Goal: Task Accomplishment & Management: Manage account settings

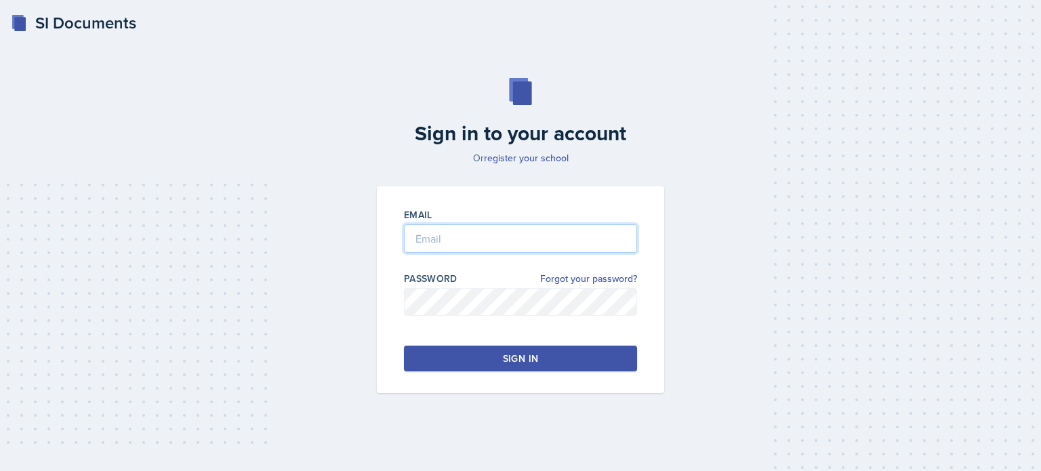
click at [440, 239] on input "email" at bounding box center [520, 238] width 233 height 28
click at [423, 236] on input "email" at bounding box center [520, 238] width 233 height 28
type input "s"
type input "[EMAIL_ADDRESS][DOMAIN_NAME]"
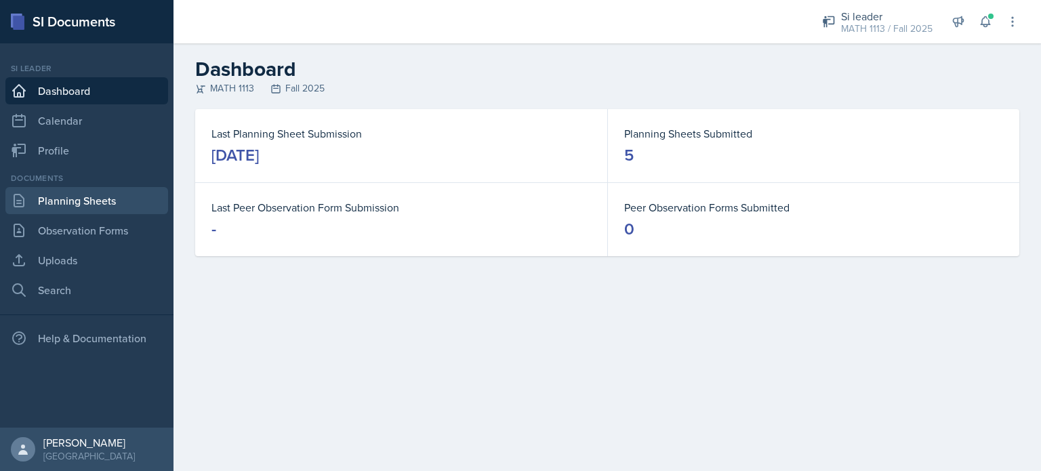
click at [94, 197] on link "Planning Sheets" at bounding box center [86, 200] width 163 height 27
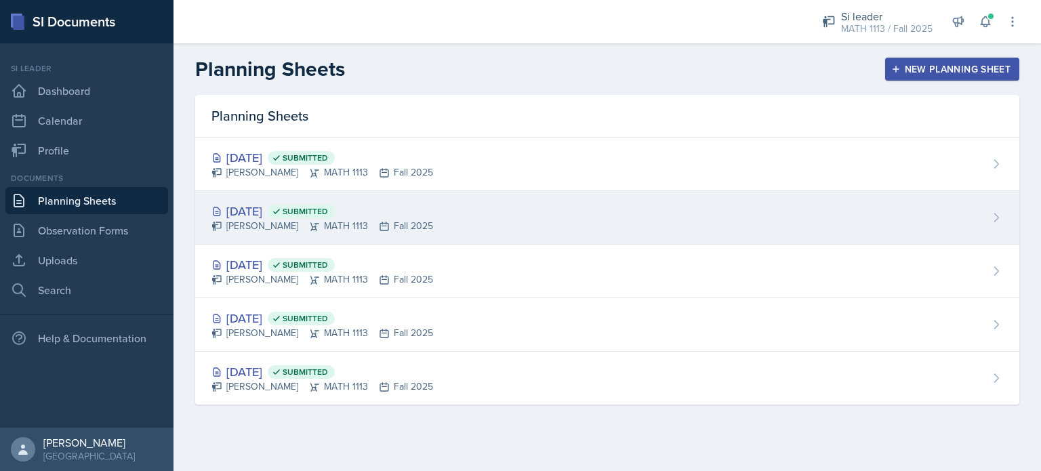
click at [485, 222] on div "[DATE] Submitted [PERSON_NAME] MATH 1113 Fall 2025" at bounding box center [607, 218] width 824 height 54
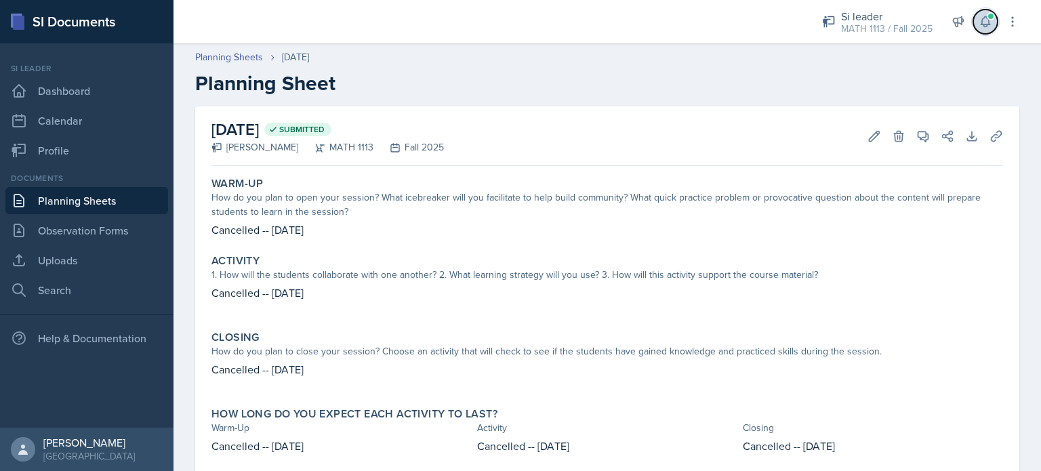
click at [987, 21] on icon at bounding box center [986, 22] width 14 height 14
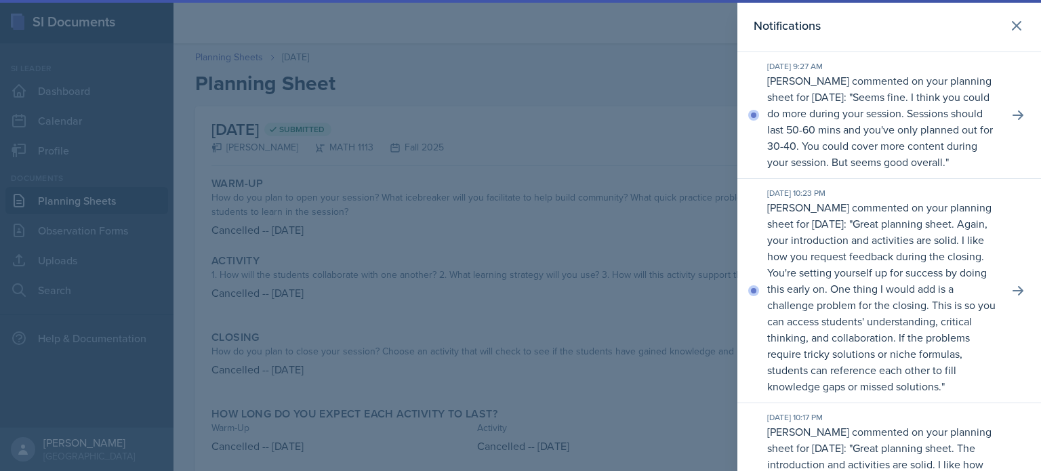
click at [602, 81] on div at bounding box center [520, 235] width 1041 height 471
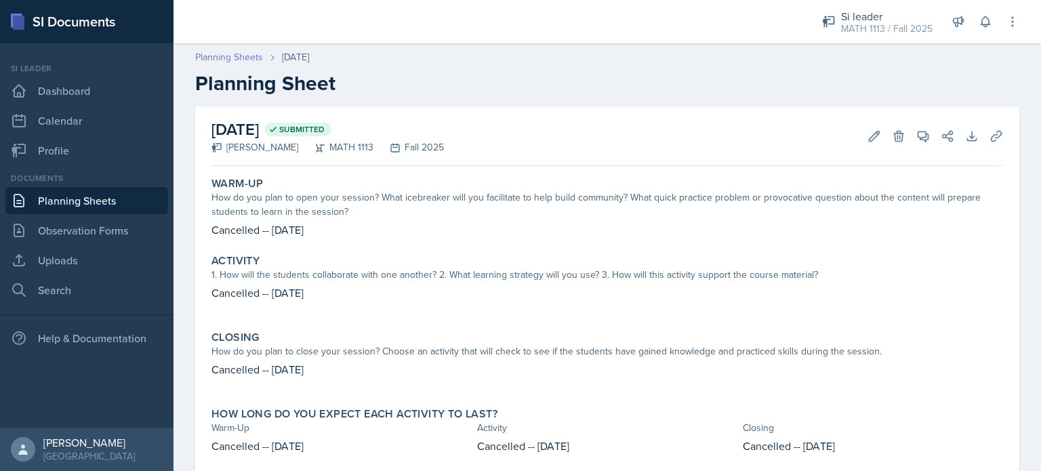
click at [246, 54] on link "Planning Sheets" at bounding box center [229, 57] width 68 height 14
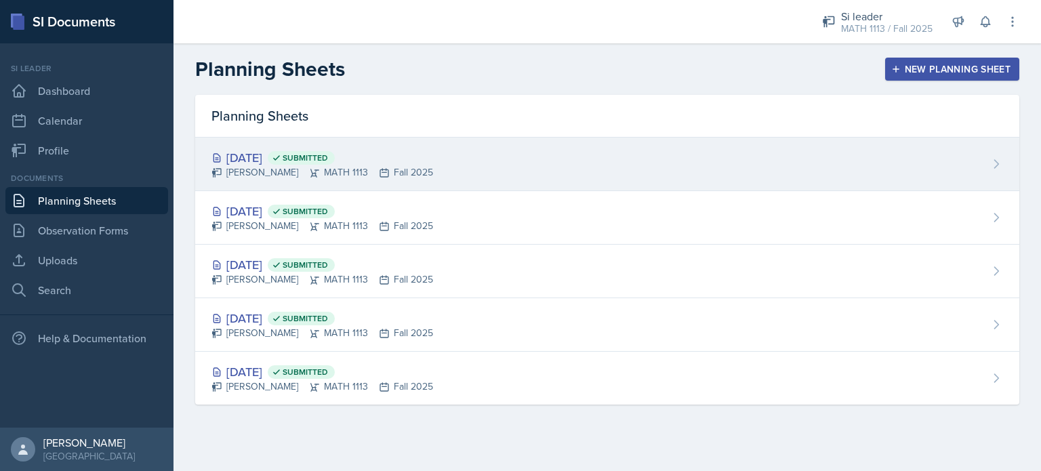
click at [379, 171] on icon at bounding box center [384, 172] width 11 height 11
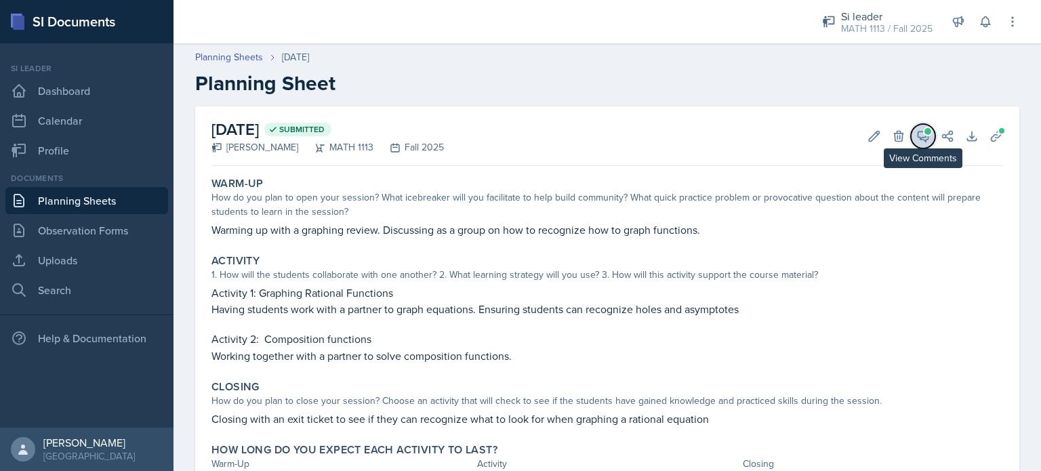
click at [916, 136] on icon at bounding box center [923, 136] width 14 height 14
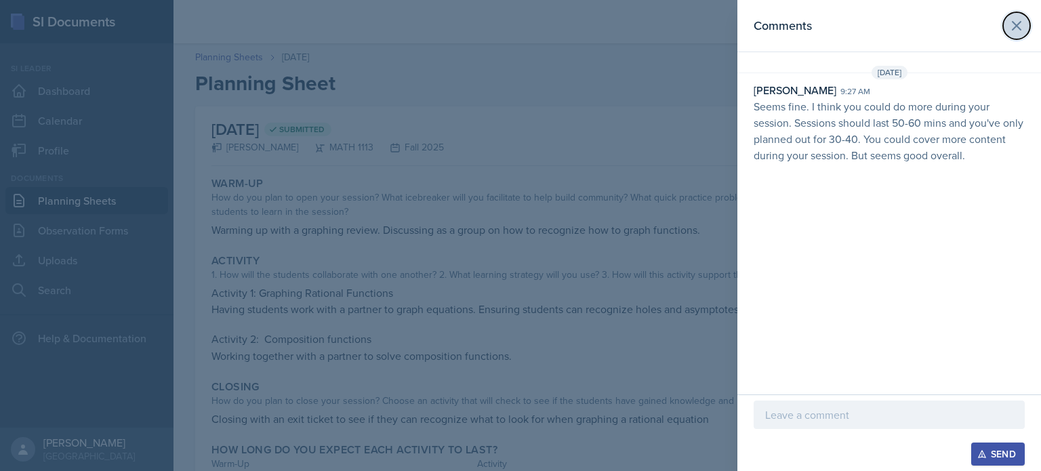
click at [1015, 24] on icon at bounding box center [1017, 26] width 8 height 8
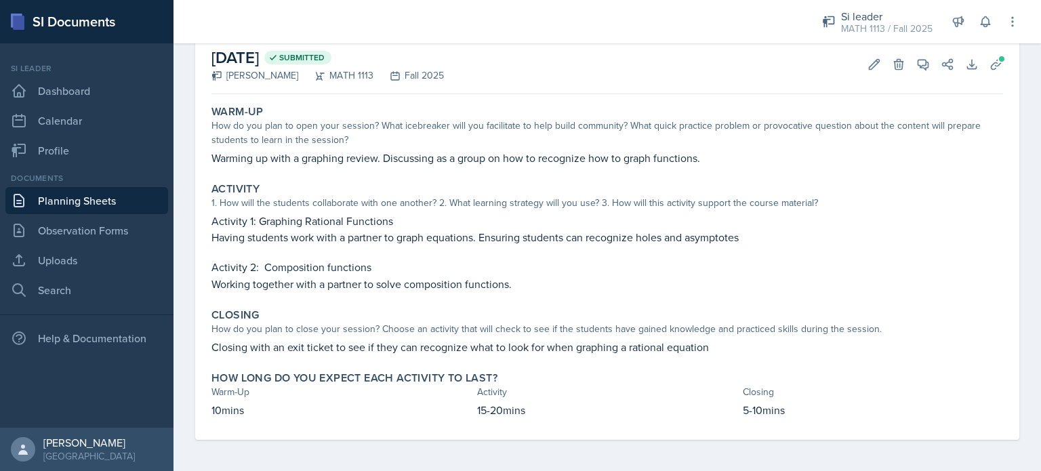
scroll to position [71, 0]
click at [916, 62] on icon at bounding box center [923, 65] width 14 height 14
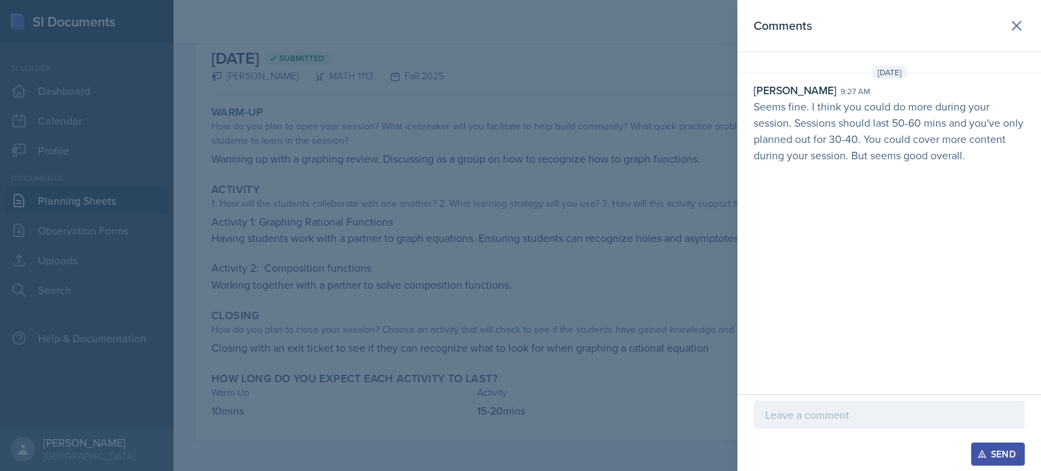
click at [624, 293] on div at bounding box center [520, 235] width 1041 height 471
